Goal: Transaction & Acquisition: Purchase product/service

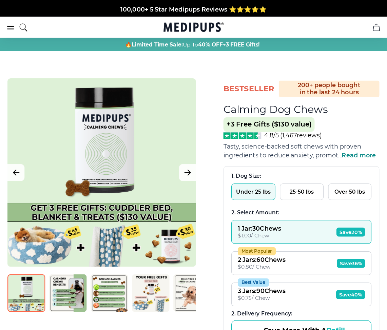
scroll to position [34, 0]
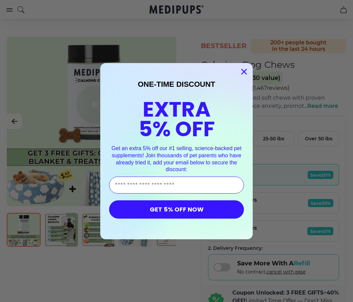
click at [241, 70] on circle "Close dialog" at bounding box center [244, 71] width 11 height 11
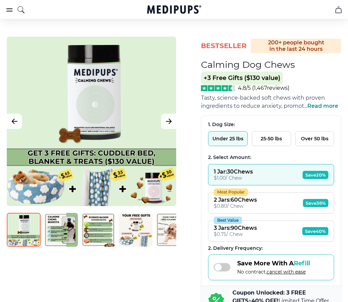
click at [22, 10] on icon "search" at bounding box center [21, 9] width 8 height 17
click at [102, 123] on div at bounding box center [92, 122] width 170 height 170
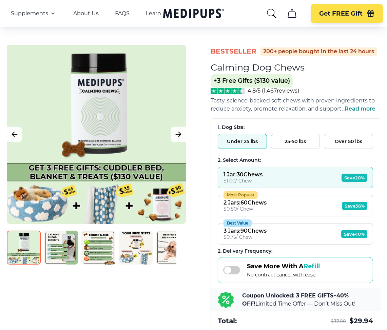
click at [52, 255] on img at bounding box center [61, 248] width 34 height 34
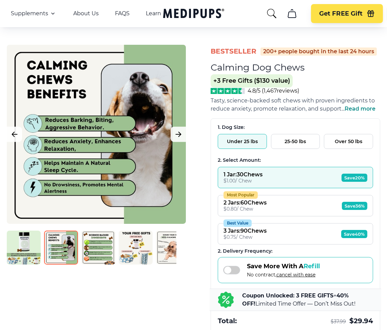
click at [97, 248] on img at bounding box center [98, 248] width 34 height 34
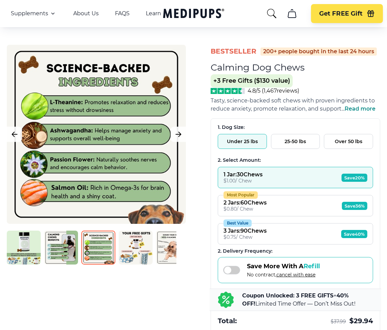
click at [124, 256] on img at bounding box center [136, 248] width 34 height 34
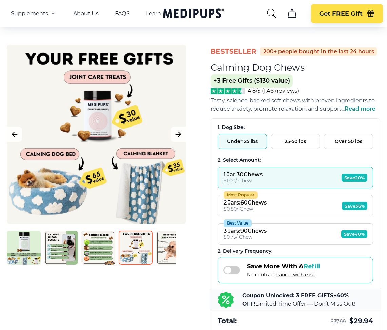
click at [168, 247] on img at bounding box center [173, 248] width 34 height 34
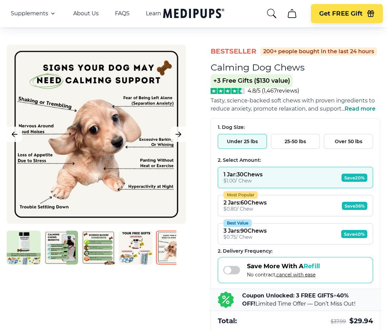
click at [110, 254] on img at bounding box center [98, 248] width 34 height 34
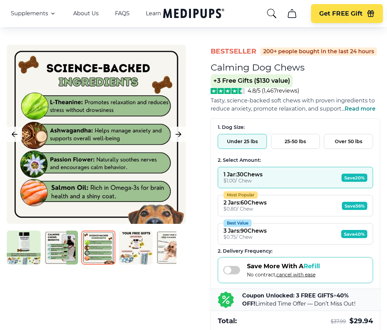
click at [60, 248] on img at bounding box center [61, 248] width 34 height 34
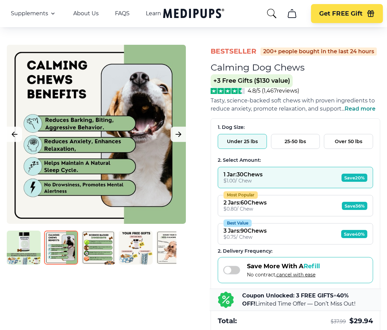
click at [32, 249] on img at bounding box center [24, 248] width 34 height 34
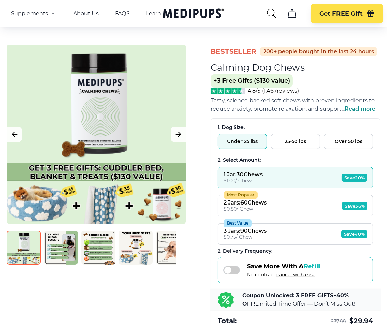
click at [87, 247] on img at bounding box center [98, 248] width 34 height 34
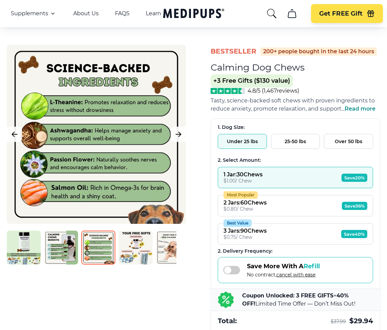
click at [101, 248] on img at bounding box center [98, 248] width 34 height 34
click at [63, 246] on img at bounding box center [61, 248] width 34 height 34
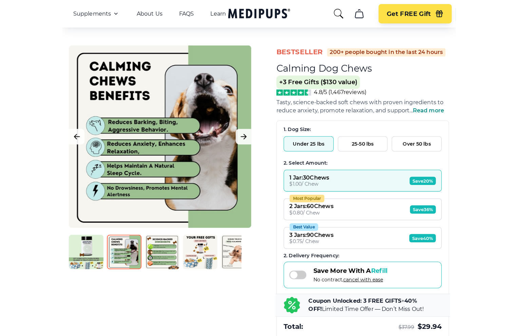
scroll to position [72, 0]
